Goal: Information Seeking & Learning: Learn about a topic

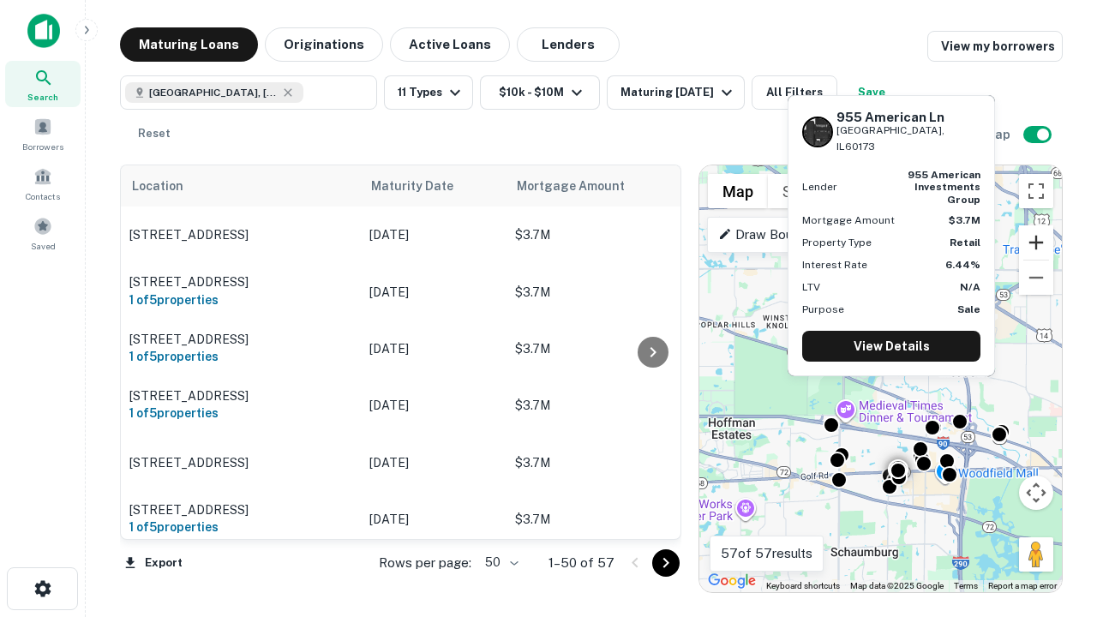
click at [1036, 243] on button "Zoom in" at bounding box center [1036, 242] width 34 height 34
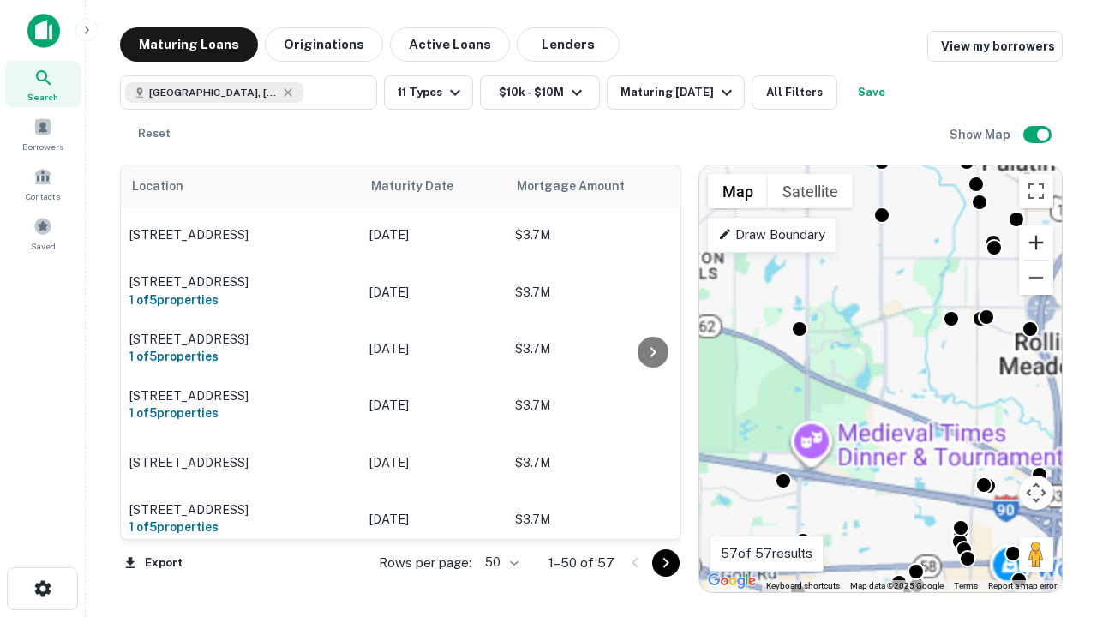
click at [1036, 243] on button "Zoom in" at bounding box center [1036, 242] width 34 height 34
